Goal: Use online tool/utility

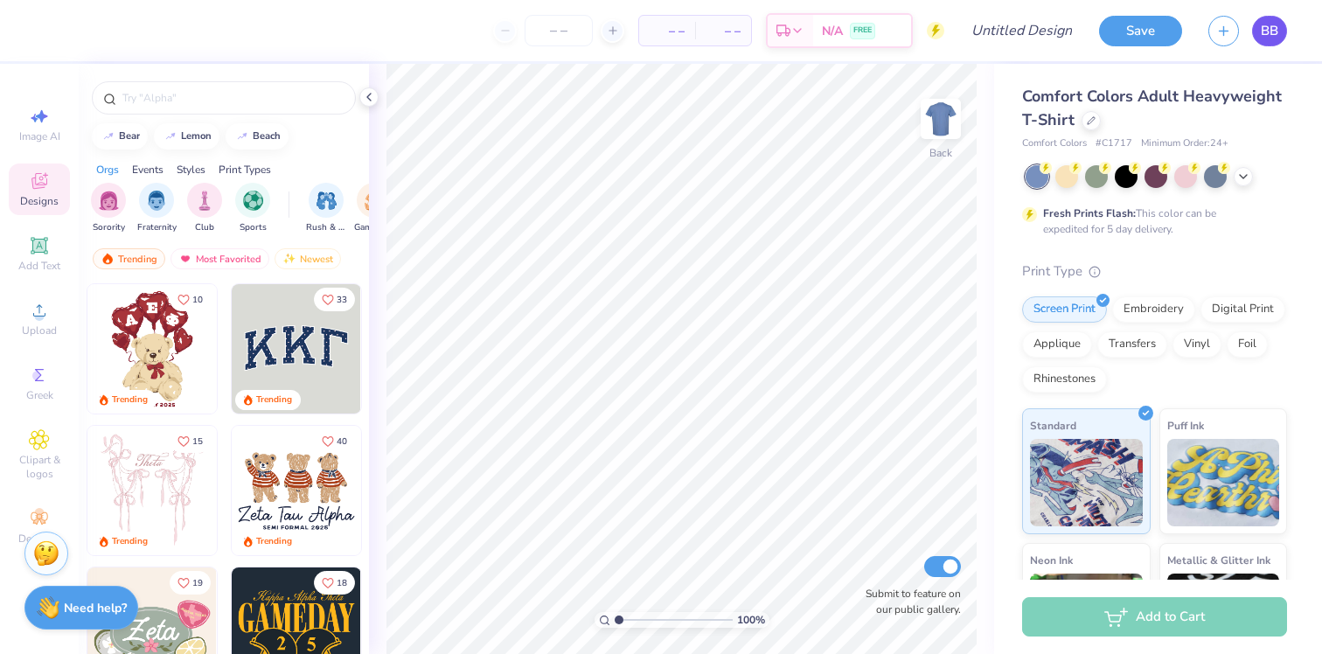
click at [1273, 35] on span "BB" at bounding box center [1269, 31] width 17 height 20
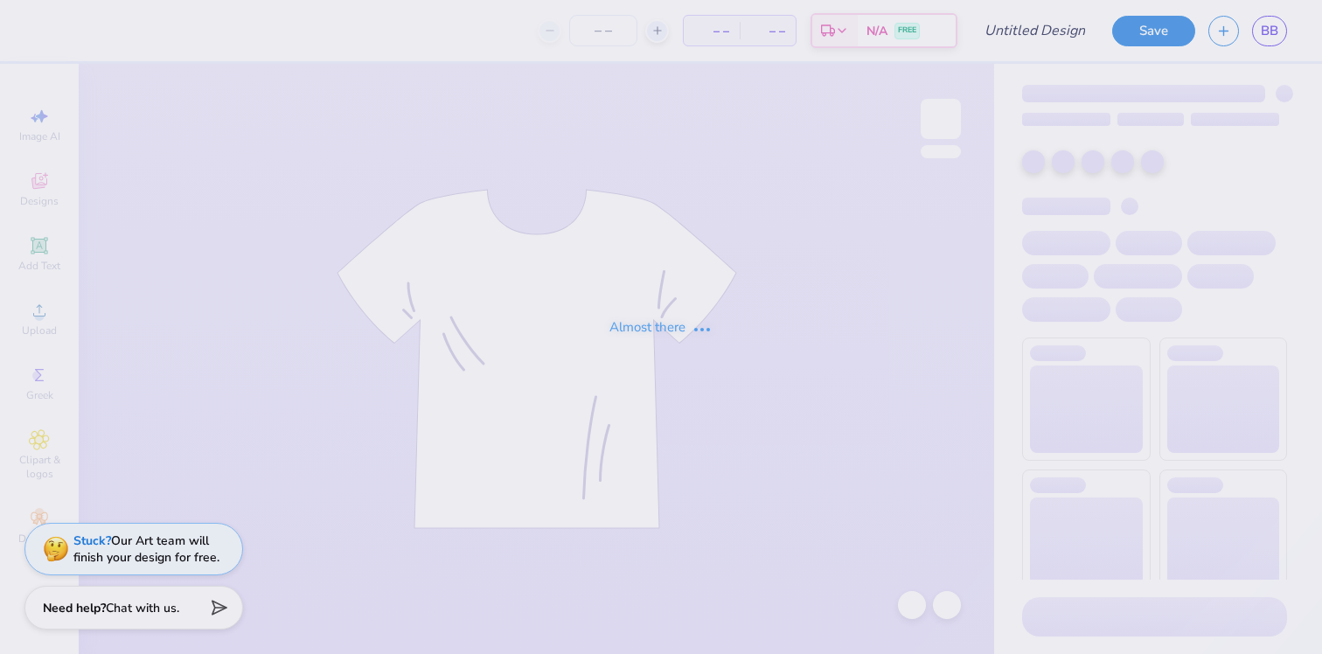
type input "Medspa Sweatshirt Design 1"
type input "125"
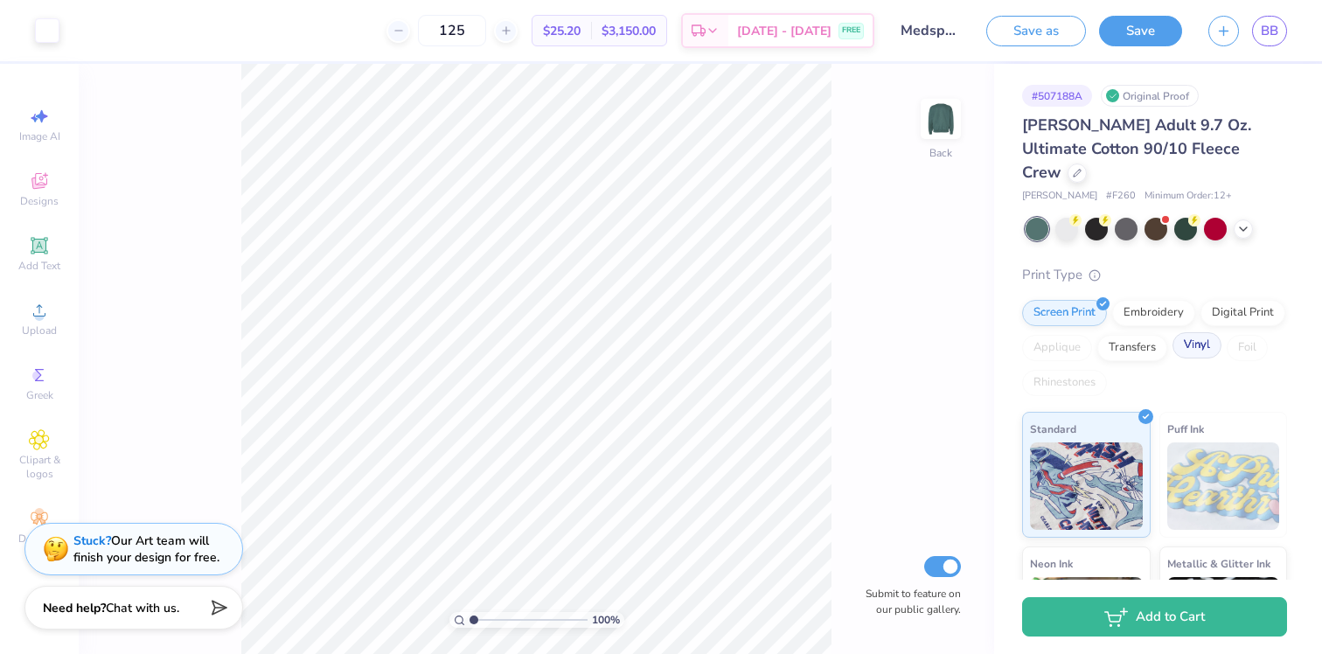
click at [1186, 334] on div "Vinyl" at bounding box center [1197, 345] width 49 height 26
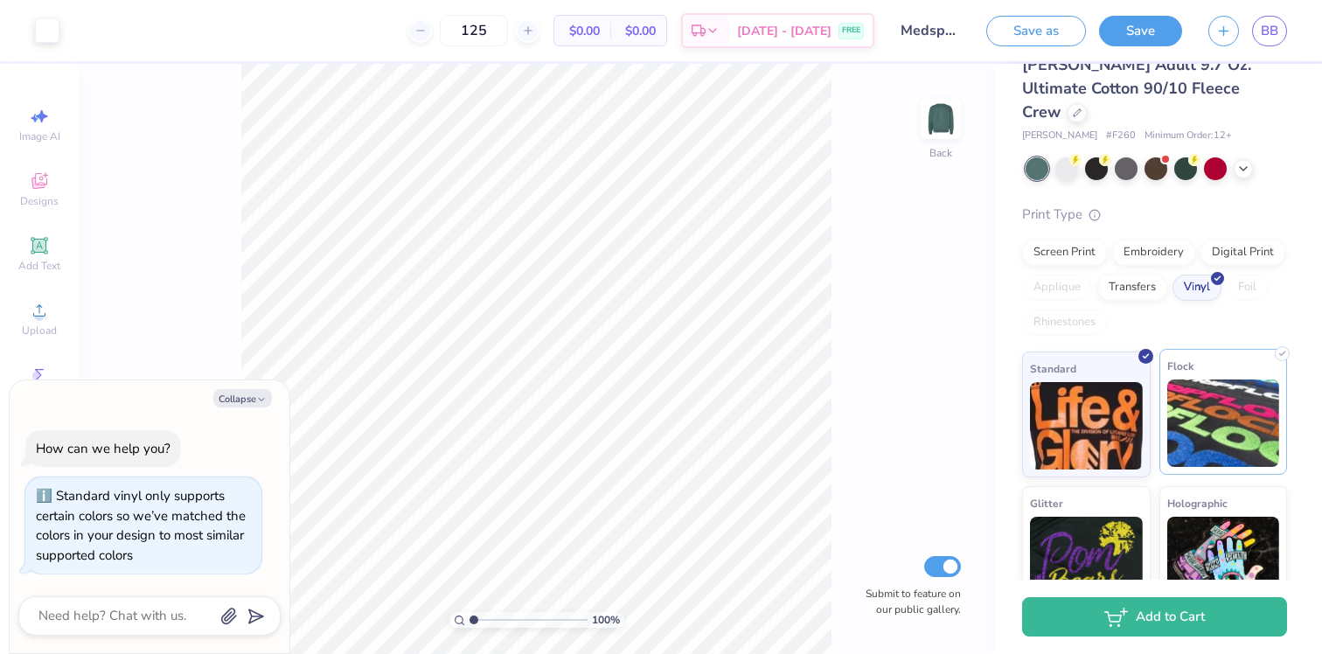
scroll to position [69, 0]
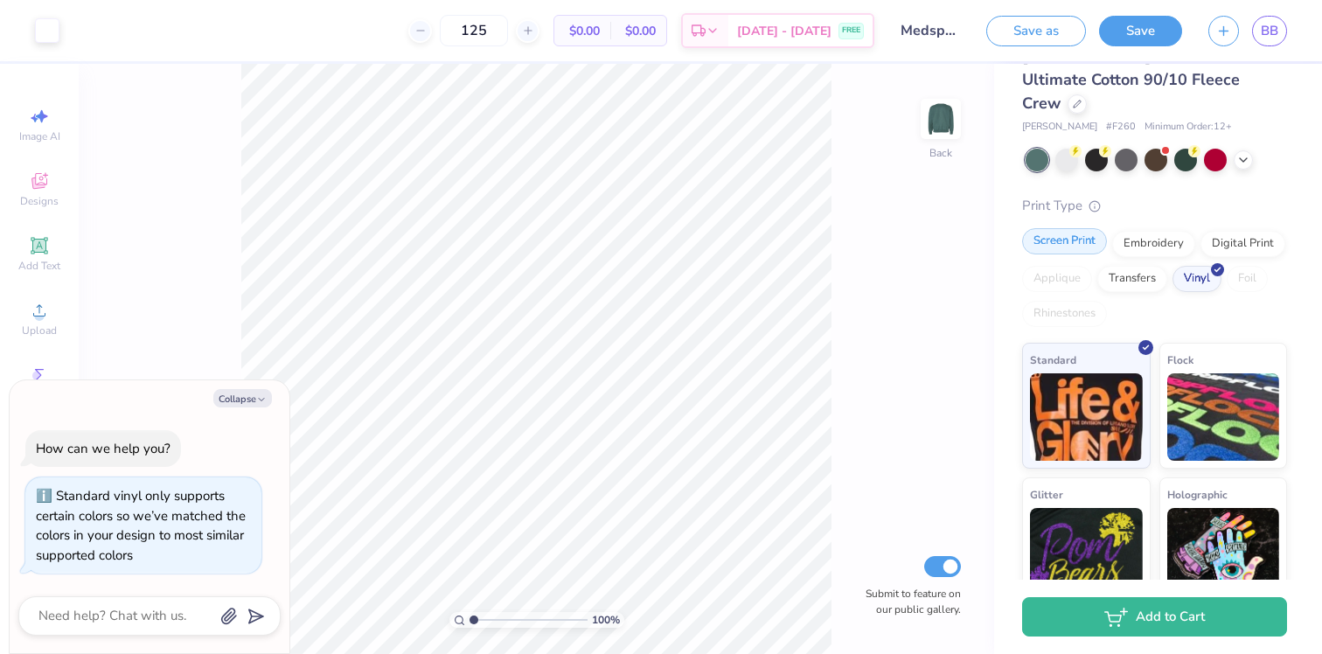
click at [1075, 228] on div "Screen Print" at bounding box center [1064, 241] width 85 height 26
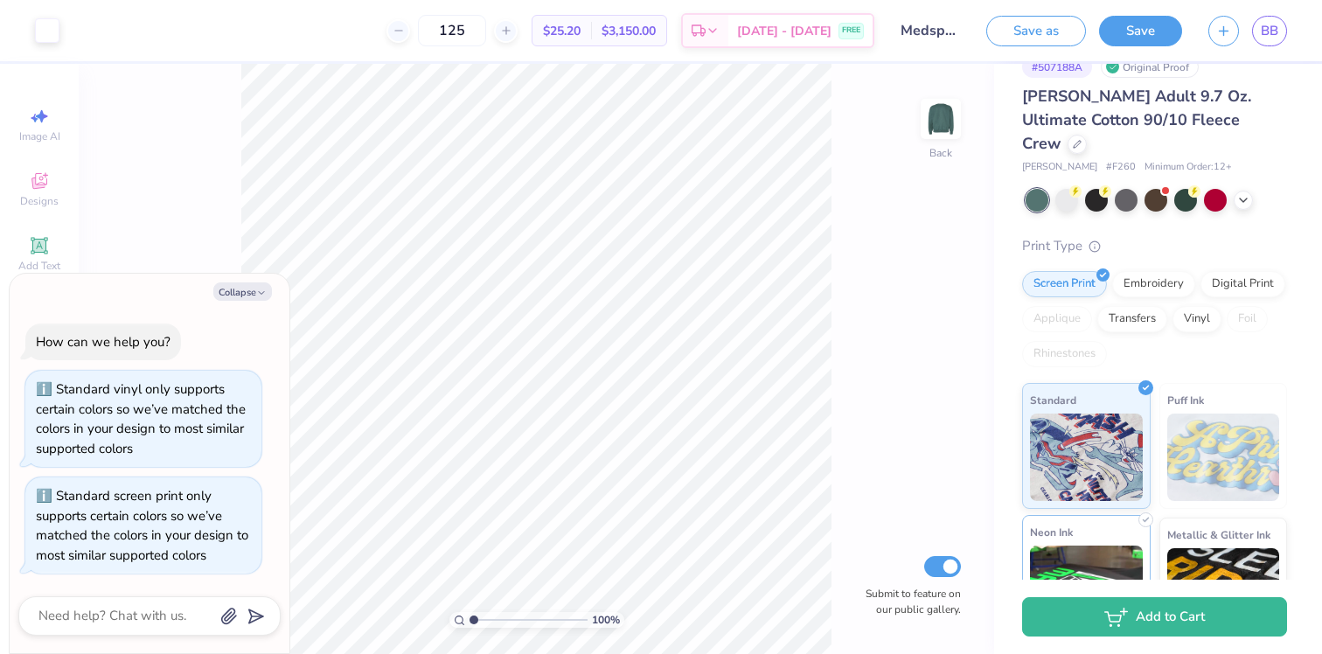
scroll to position [0, 0]
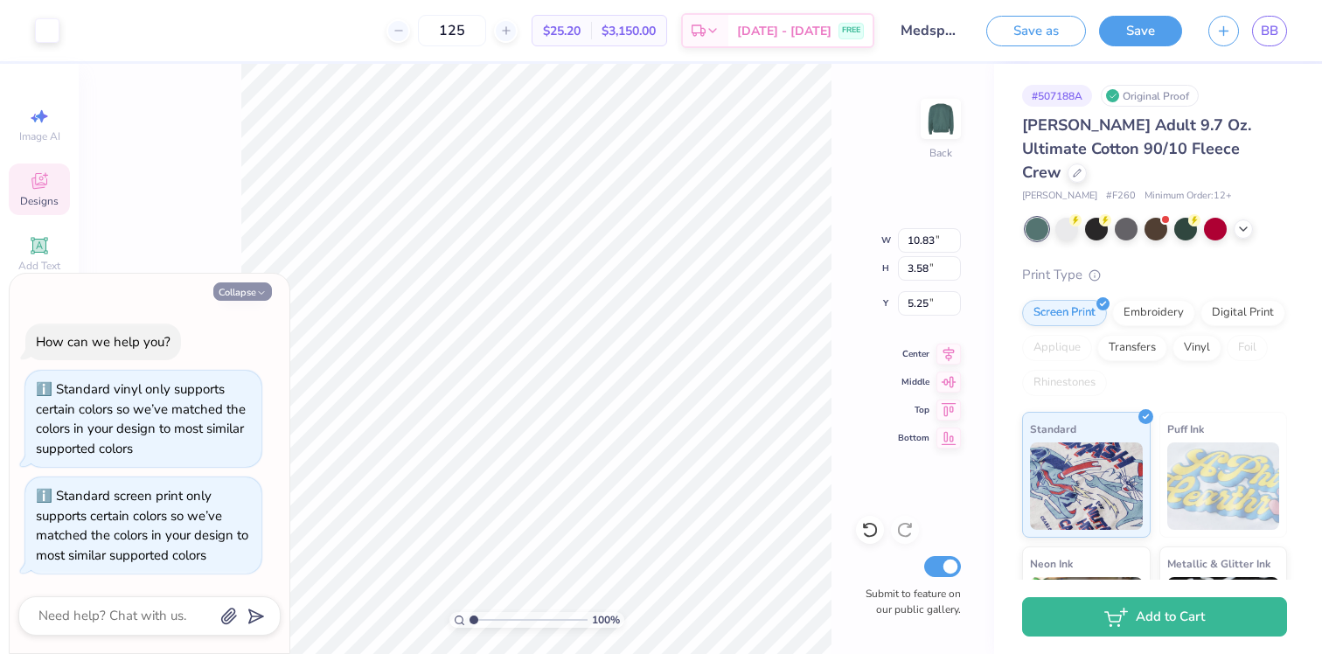
click at [247, 295] on button "Collapse" at bounding box center [242, 292] width 59 height 18
type textarea "x"
